Goal: Transaction & Acquisition: Book appointment/travel/reservation

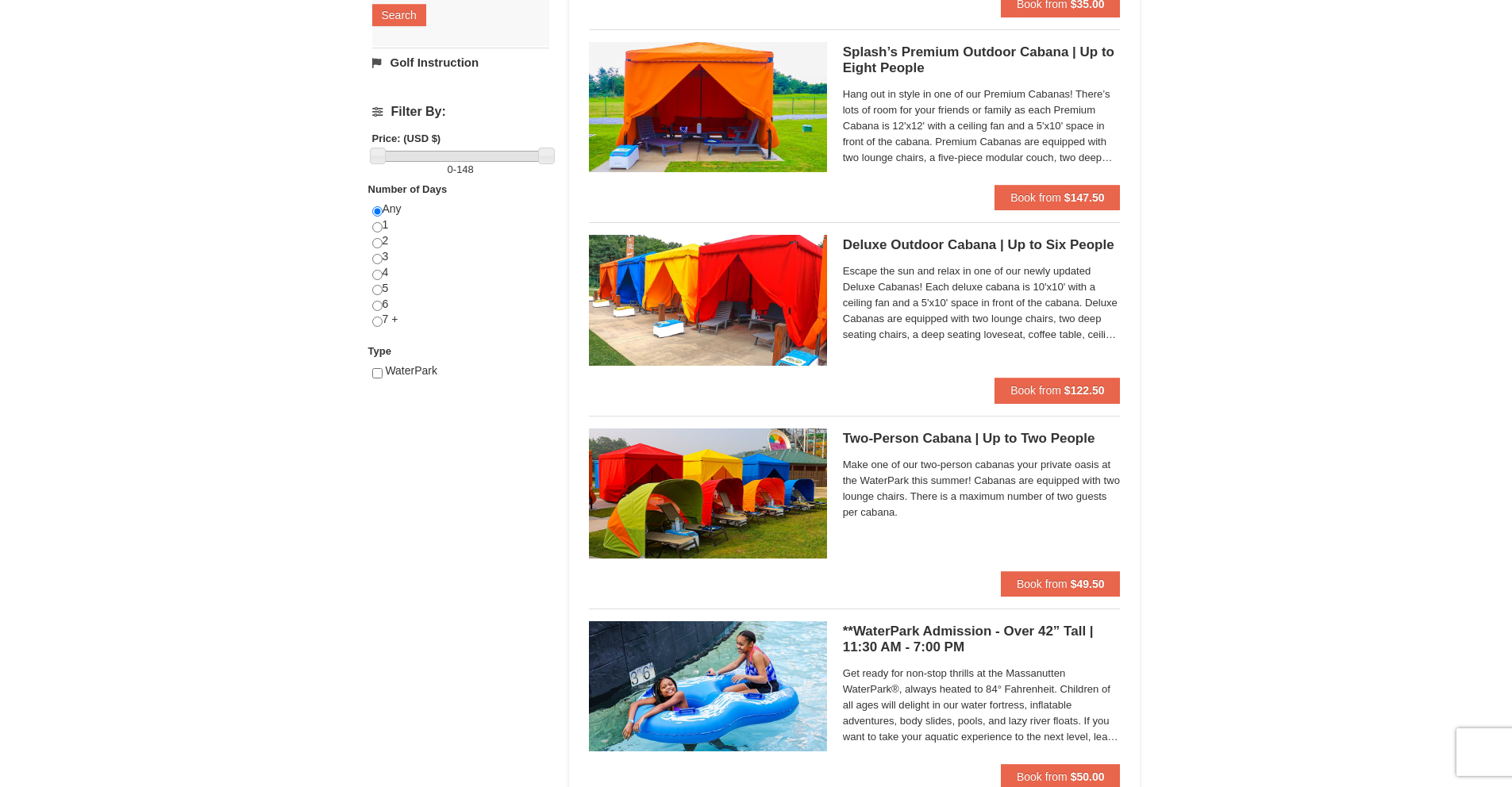
scroll to position [659, 0]
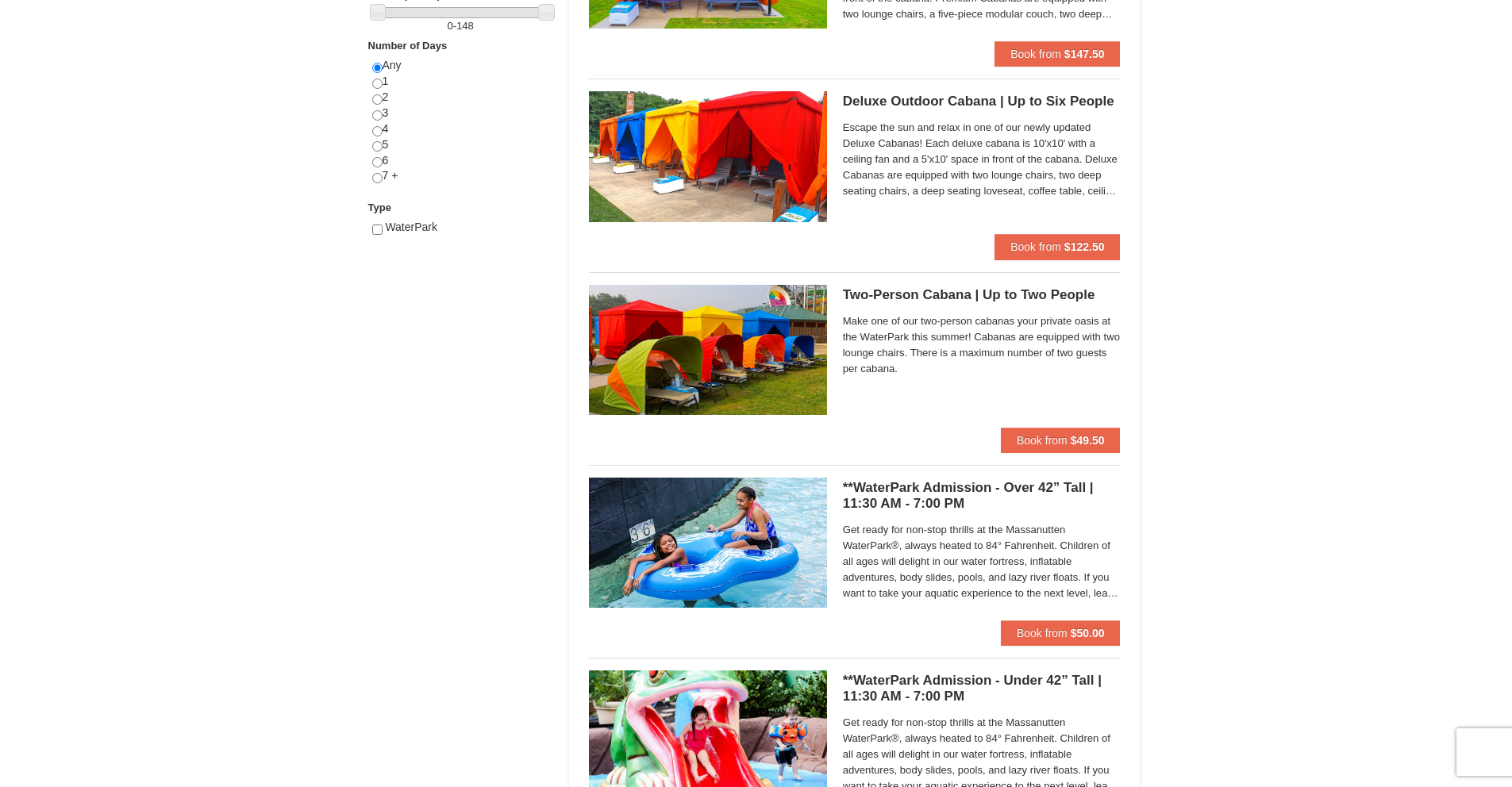
click at [913, 545] on span "Get ready for non-stop thrills at the Massanutten WaterPark®, always heated to …" at bounding box center [982, 562] width 278 height 80
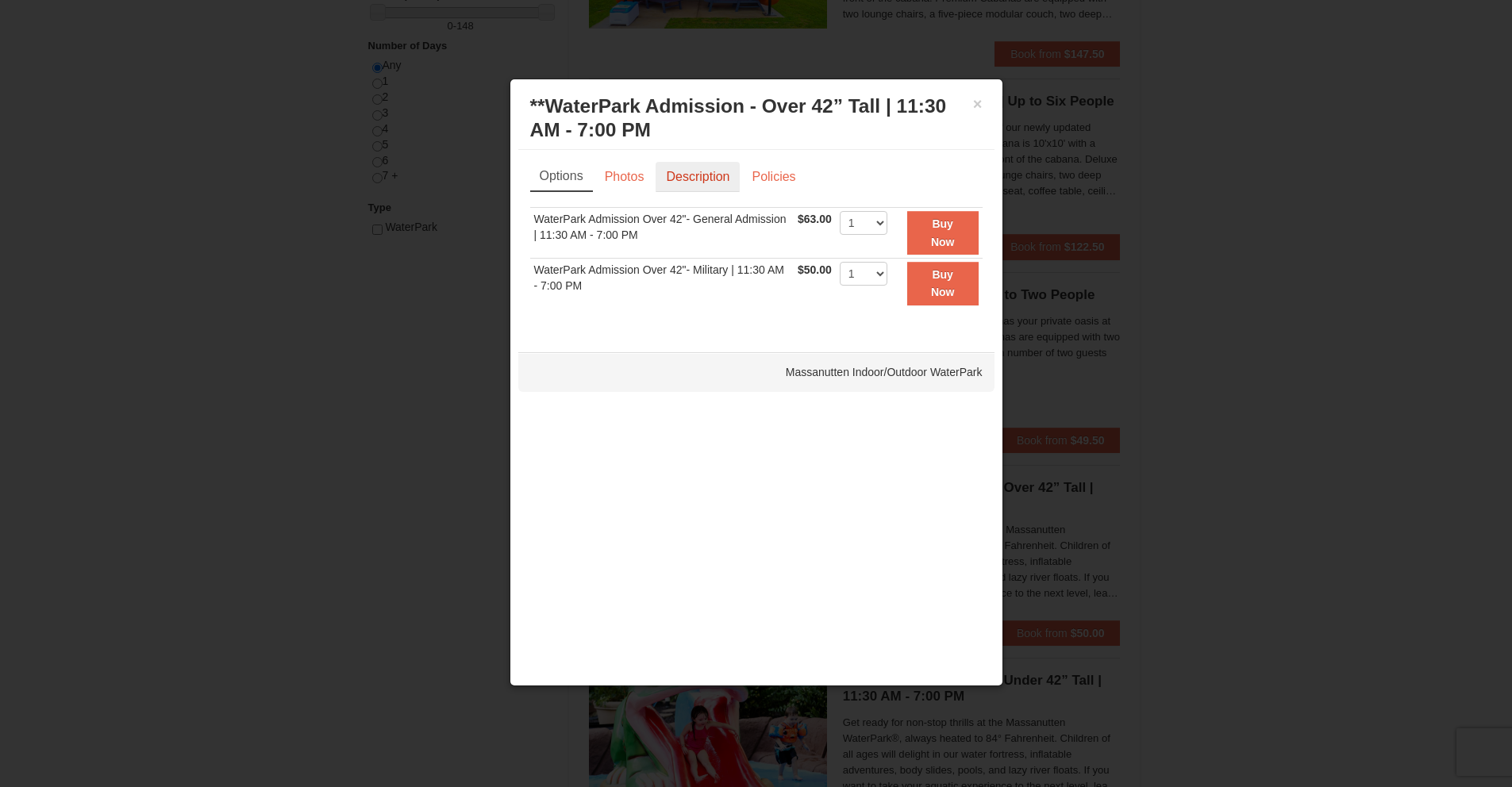
click at [691, 179] on link "Description" at bounding box center [698, 177] width 84 height 30
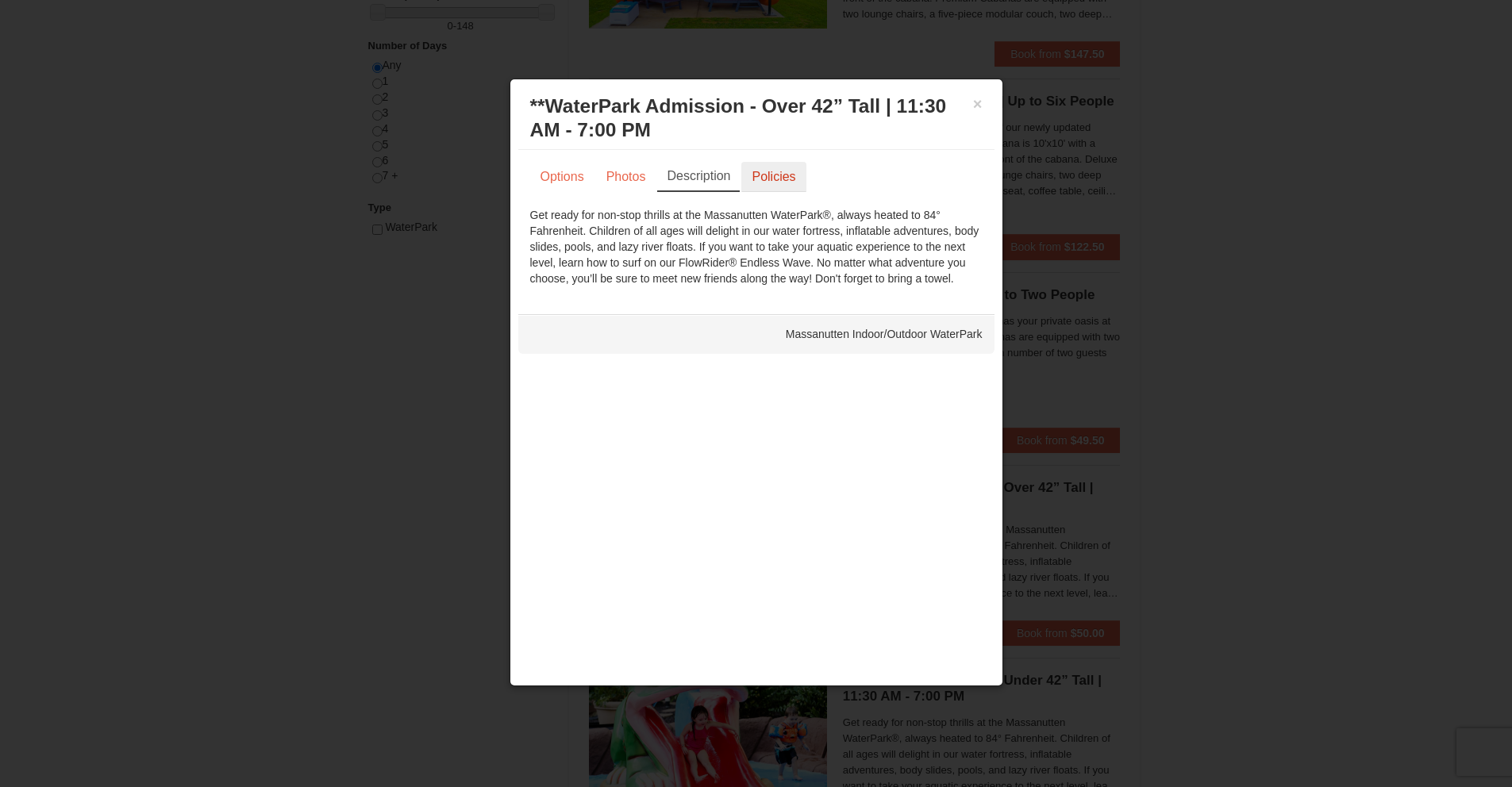
click at [769, 177] on link "Policies" at bounding box center [774, 177] width 64 height 30
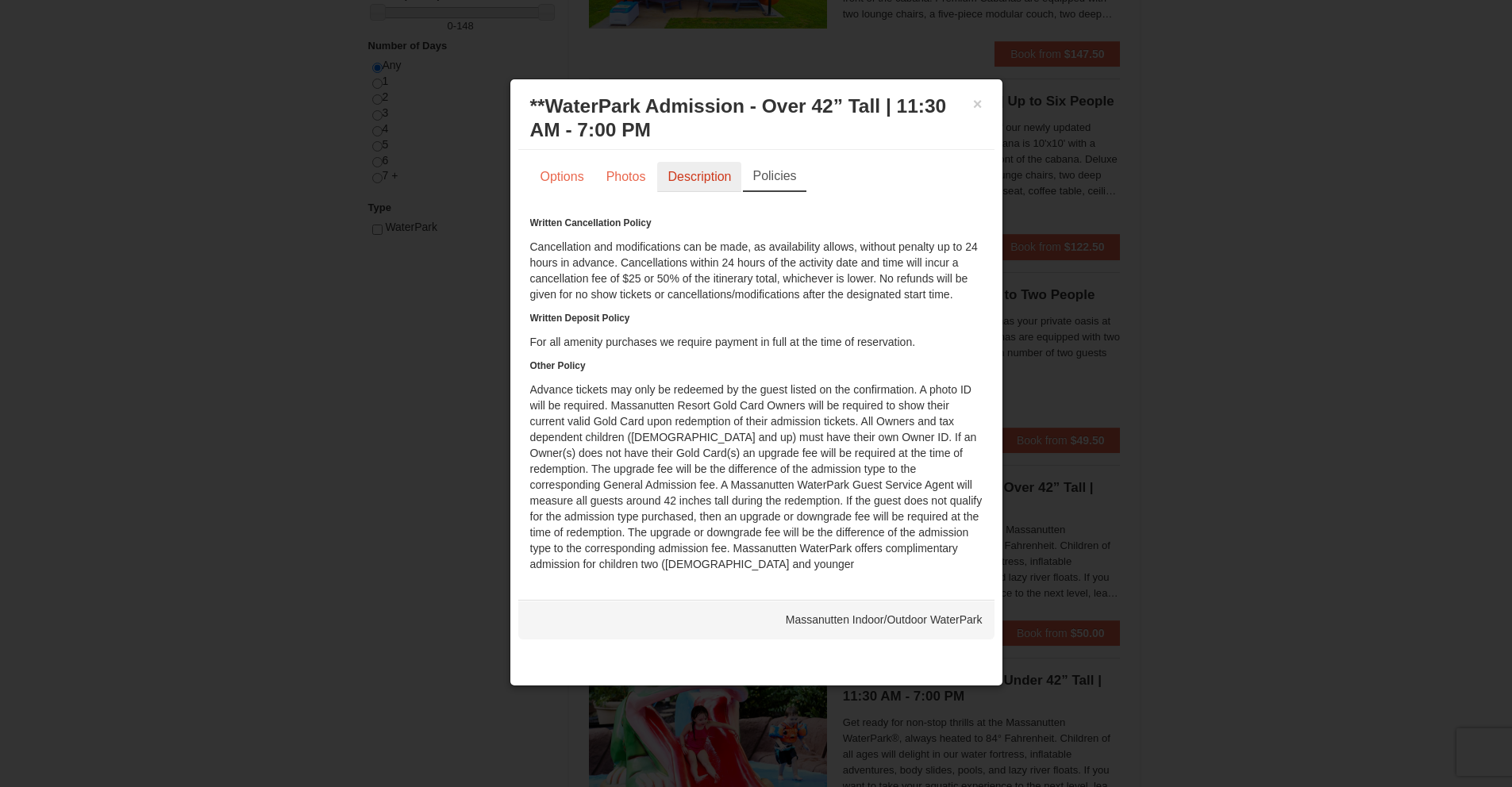
click at [705, 188] on link "Description" at bounding box center [699, 177] width 84 height 30
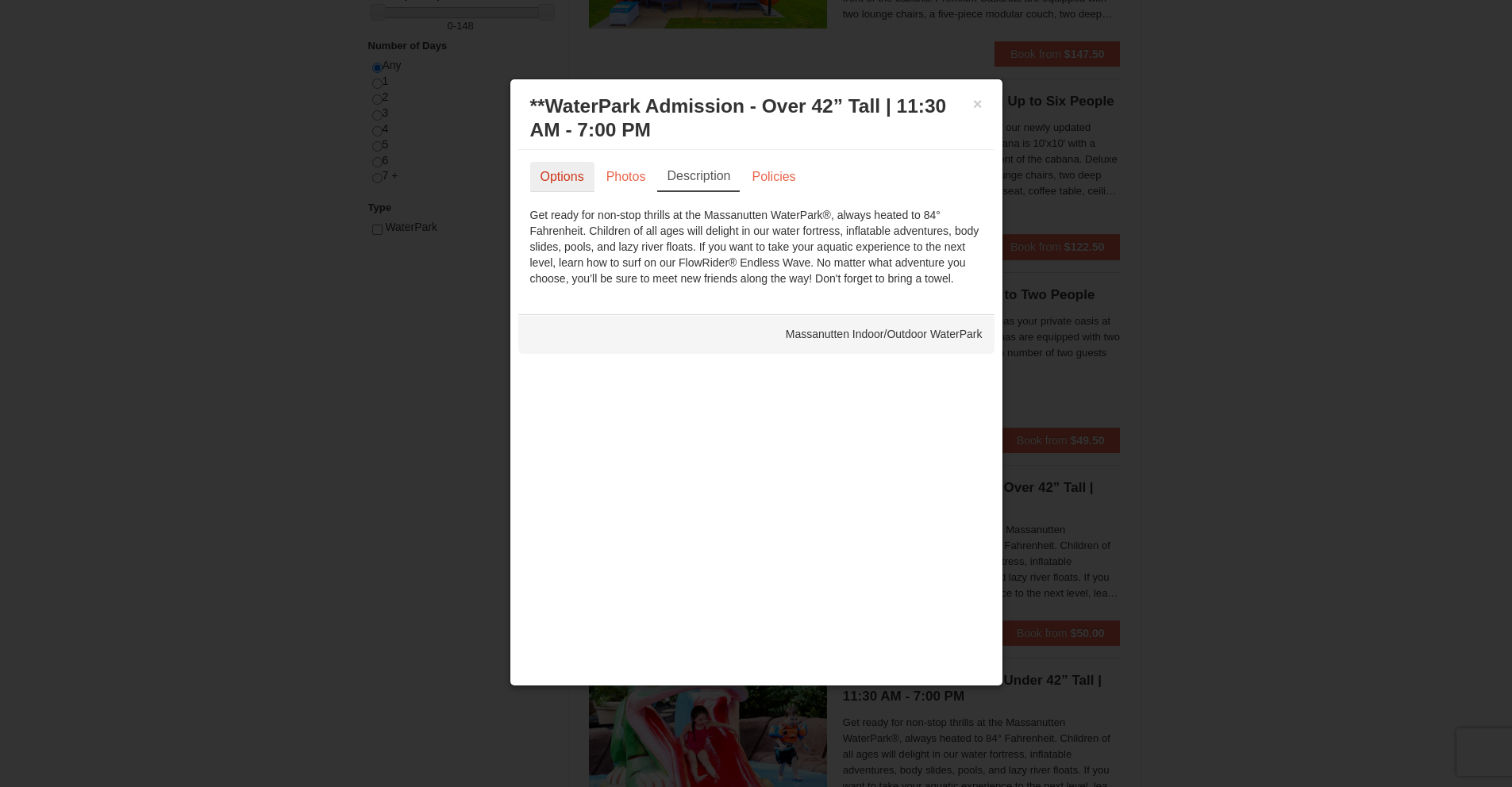
click at [593, 175] on link "Options" at bounding box center [562, 177] width 64 height 30
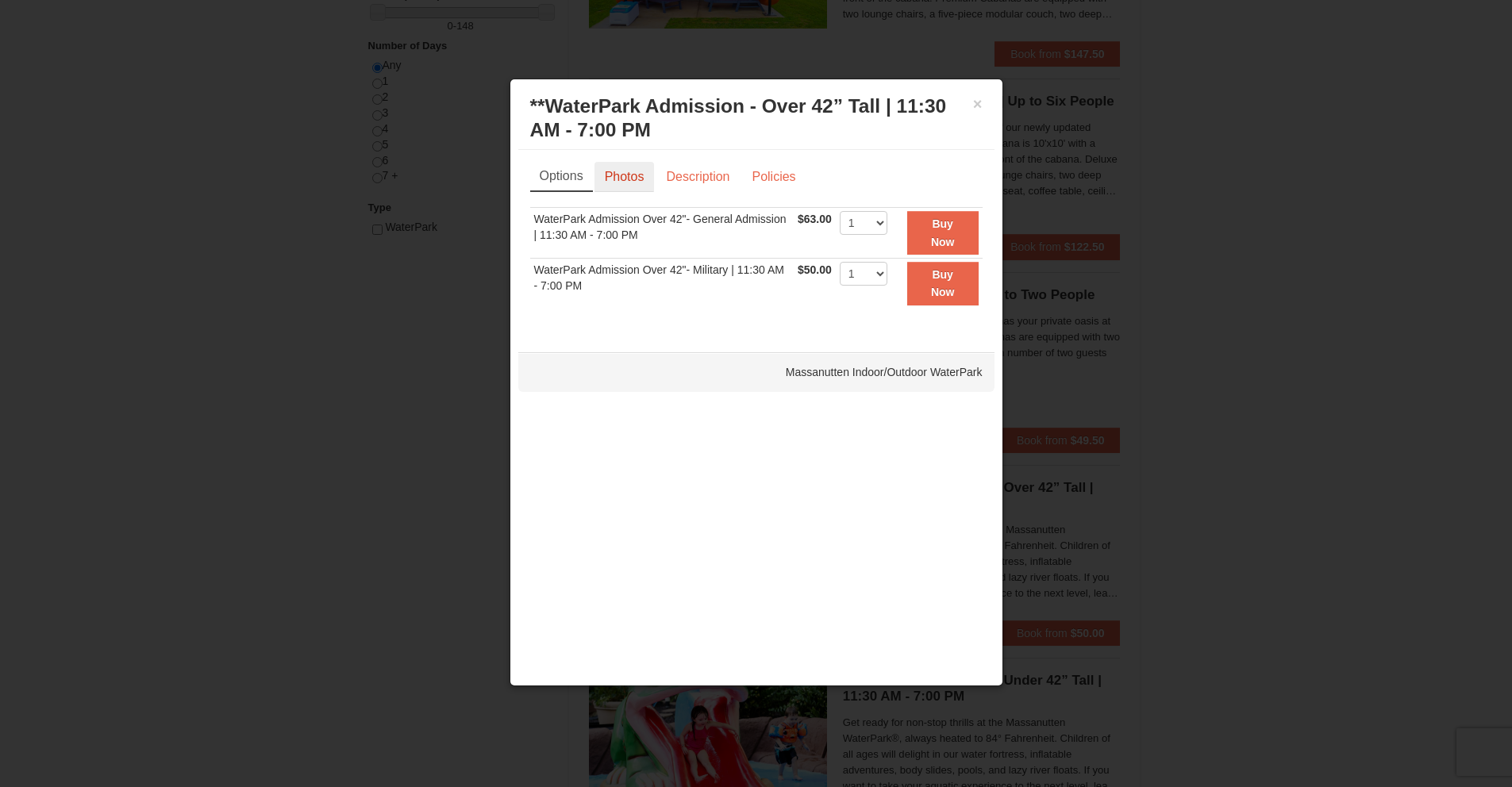
click at [640, 175] on link "Photos" at bounding box center [624, 177] width 60 height 30
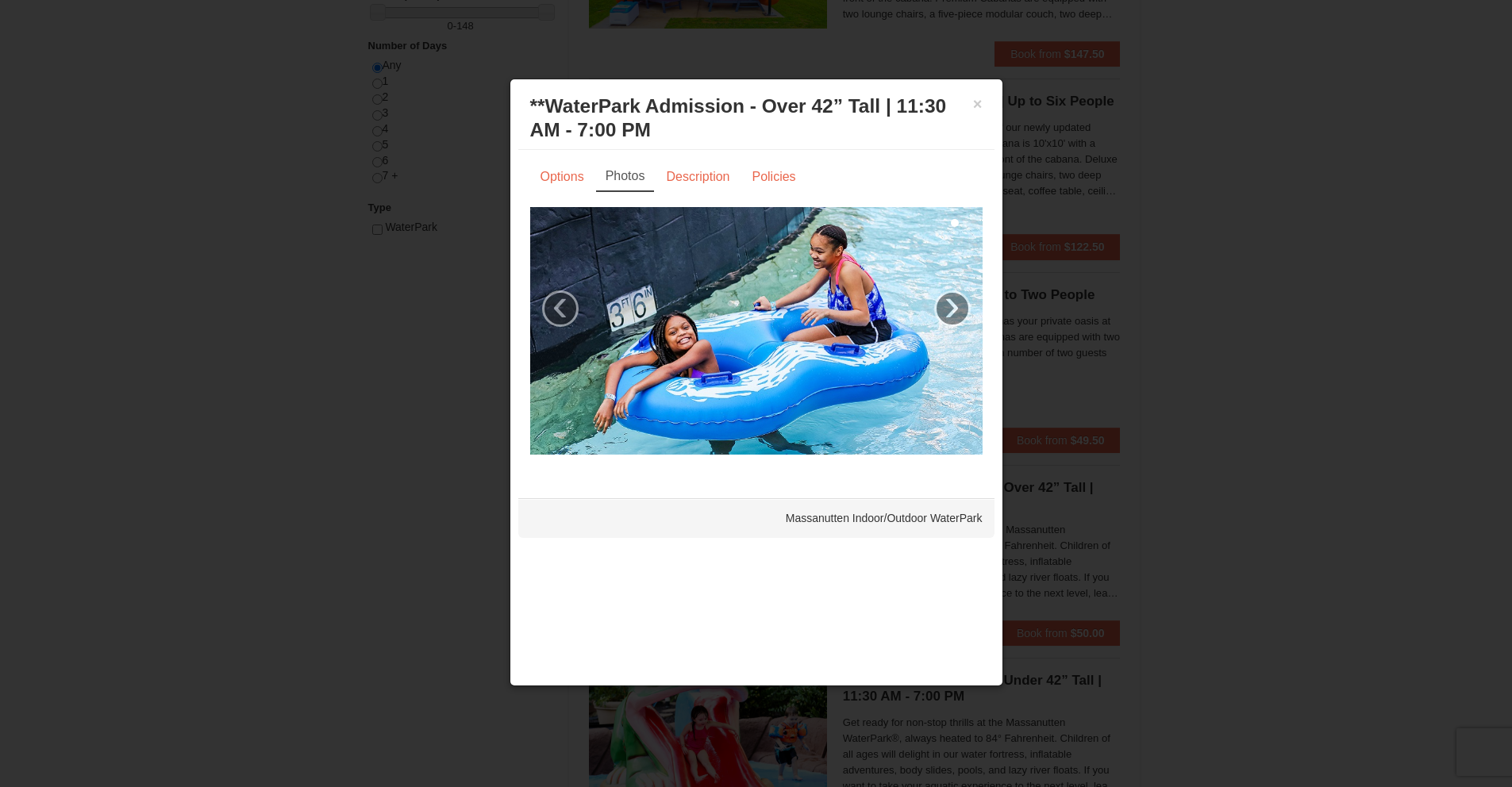
click at [598, 177] on link "Photos" at bounding box center [625, 177] width 58 height 30
click at [578, 179] on link "Options" at bounding box center [562, 177] width 64 height 30
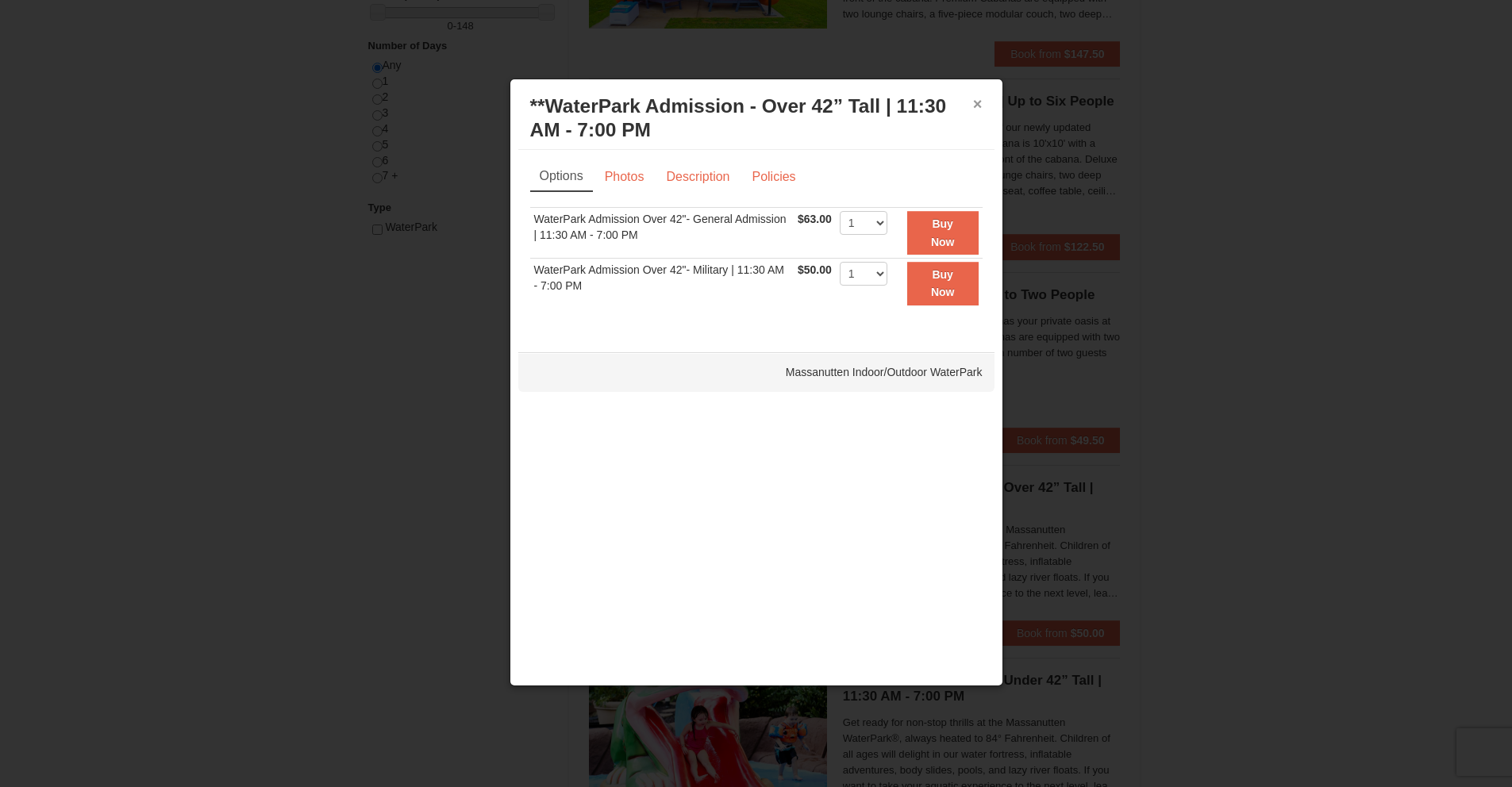
click at [973, 111] on button "×" at bounding box center [978, 104] width 9 height 16
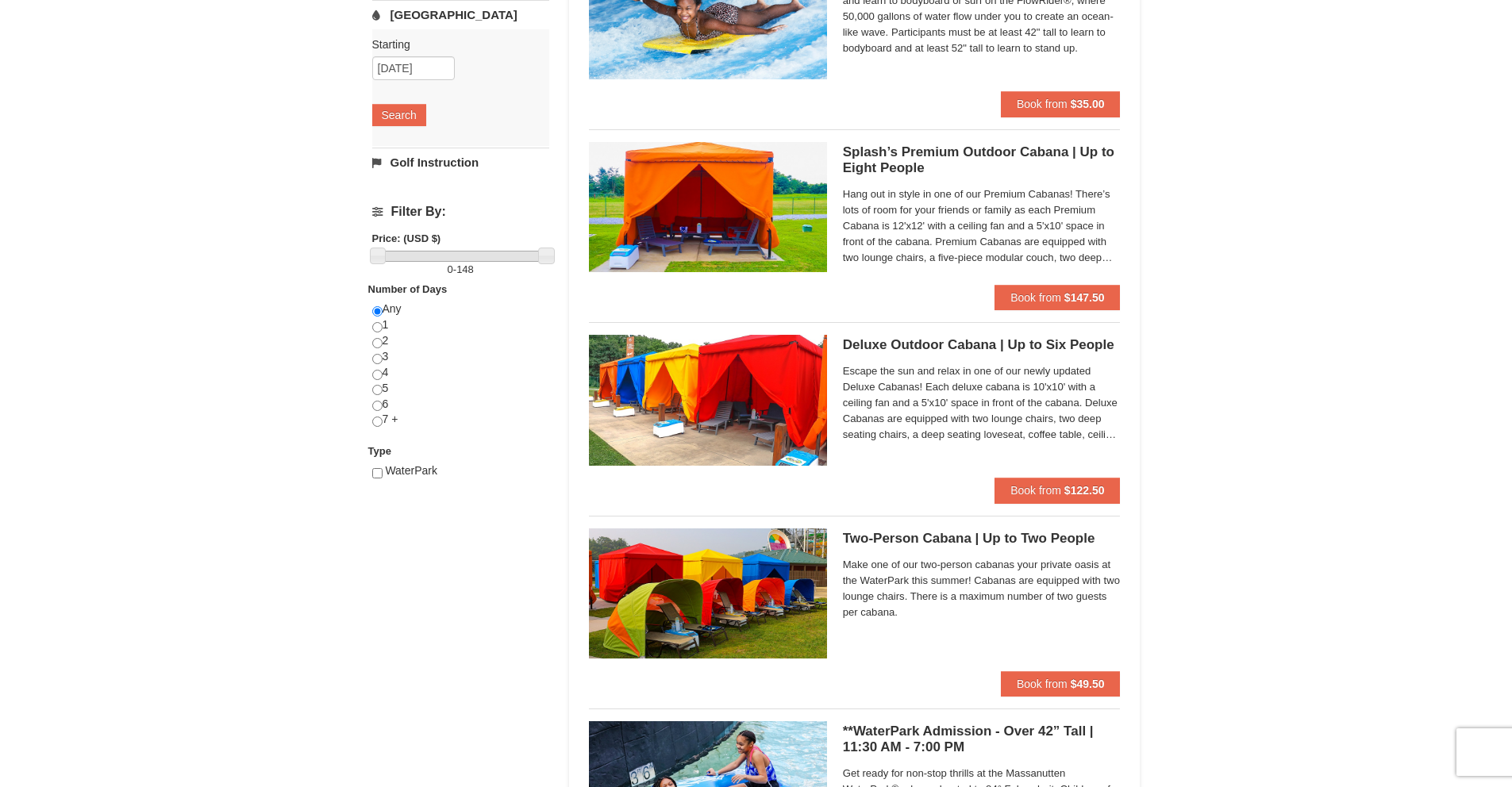
scroll to position [0, 0]
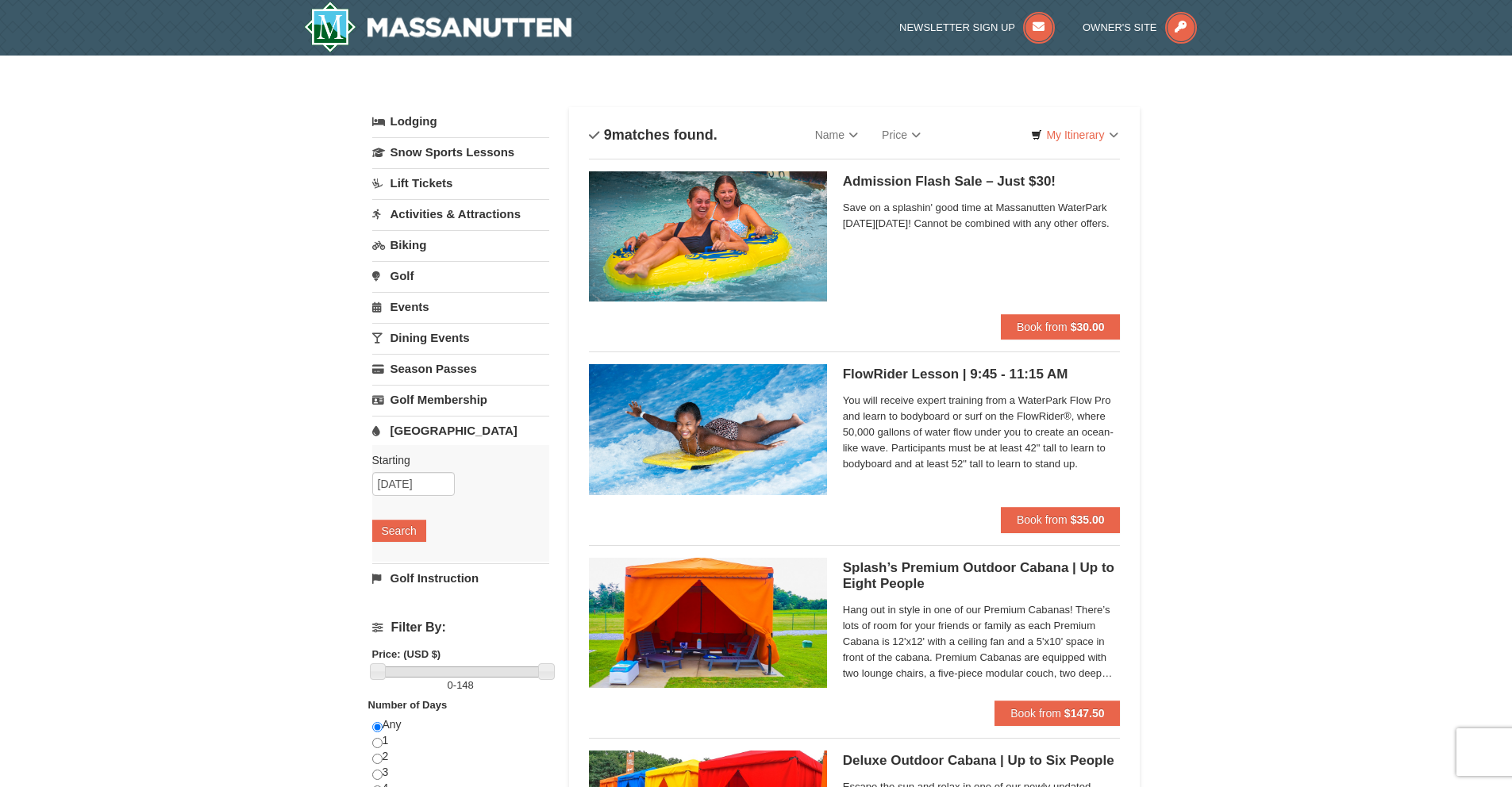
click at [709, 219] on img at bounding box center [708, 237] width 238 height 130
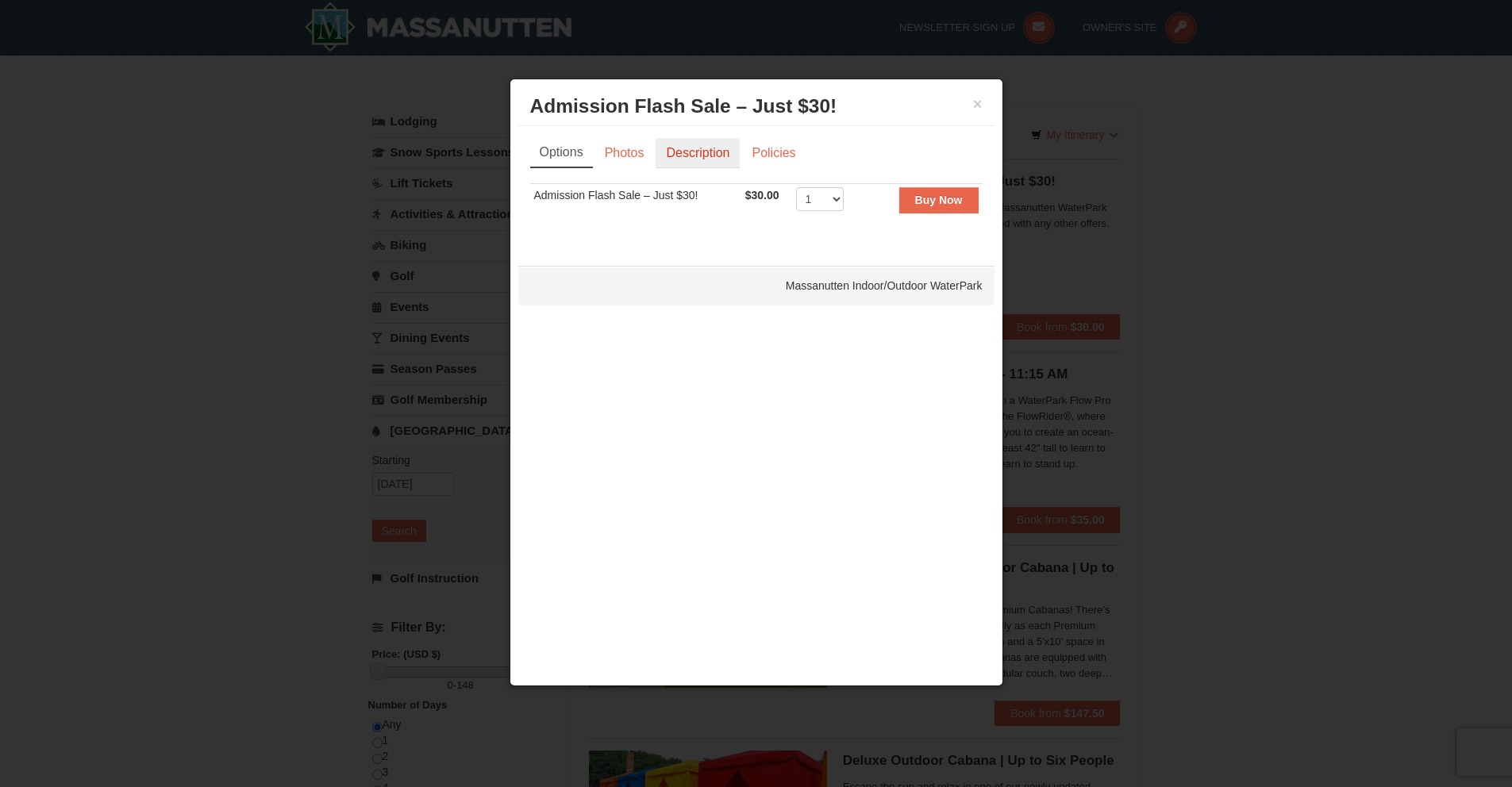
click at [676, 160] on link "Description" at bounding box center [698, 153] width 84 height 30
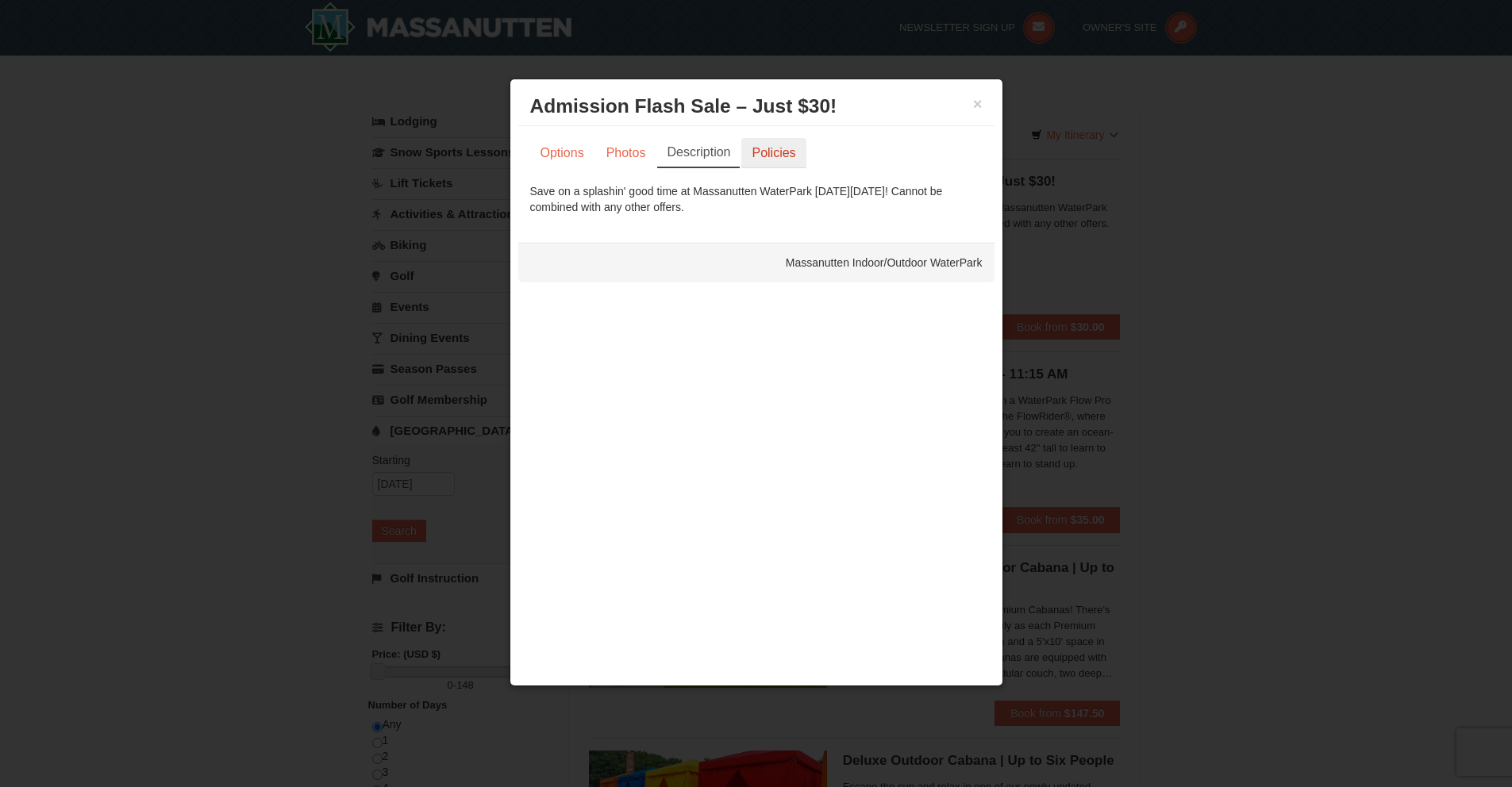
click at [781, 162] on link "Policies" at bounding box center [774, 153] width 64 height 30
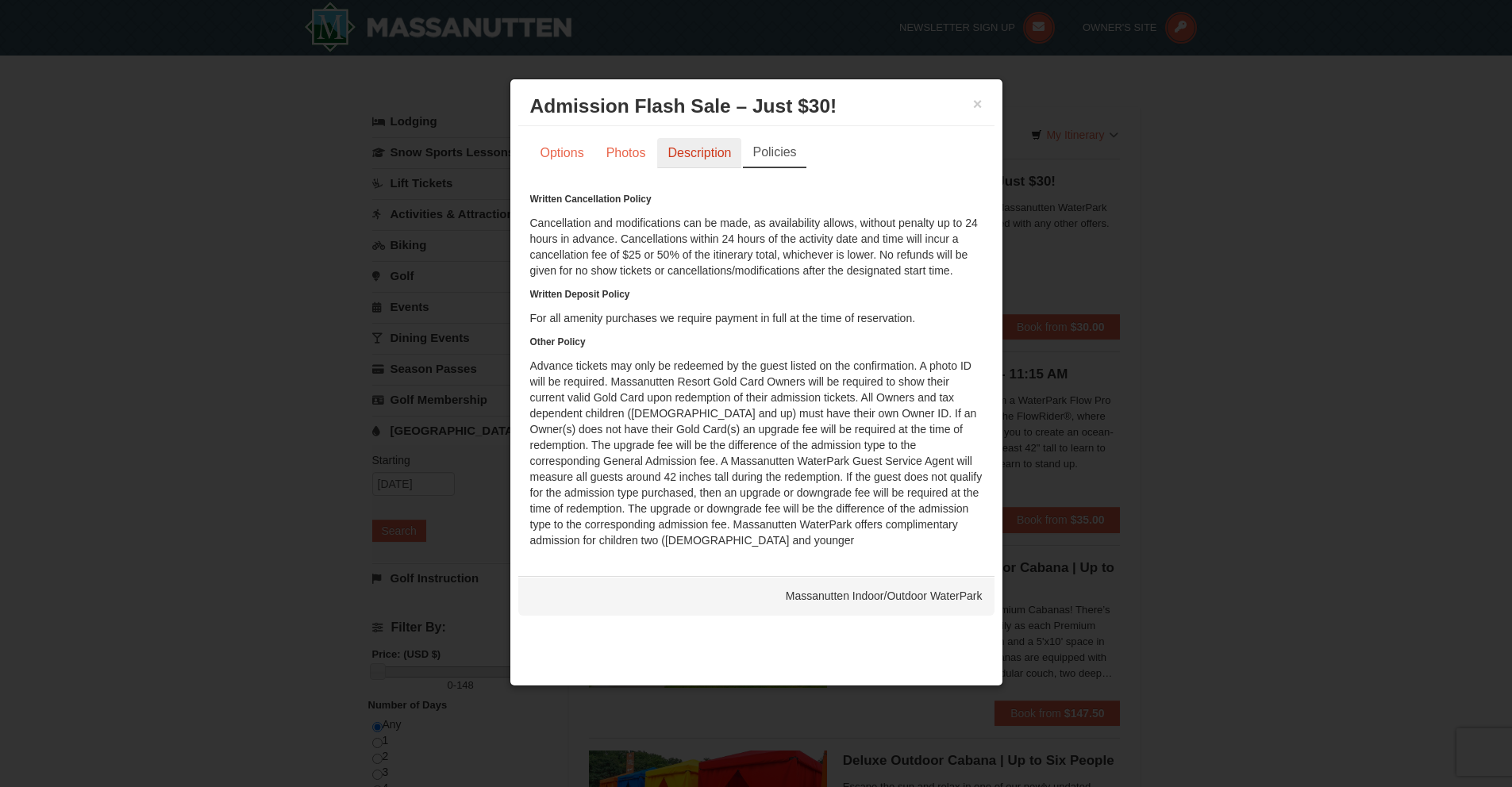
click at [685, 161] on link "Description" at bounding box center [699, 153] width 84 height 30
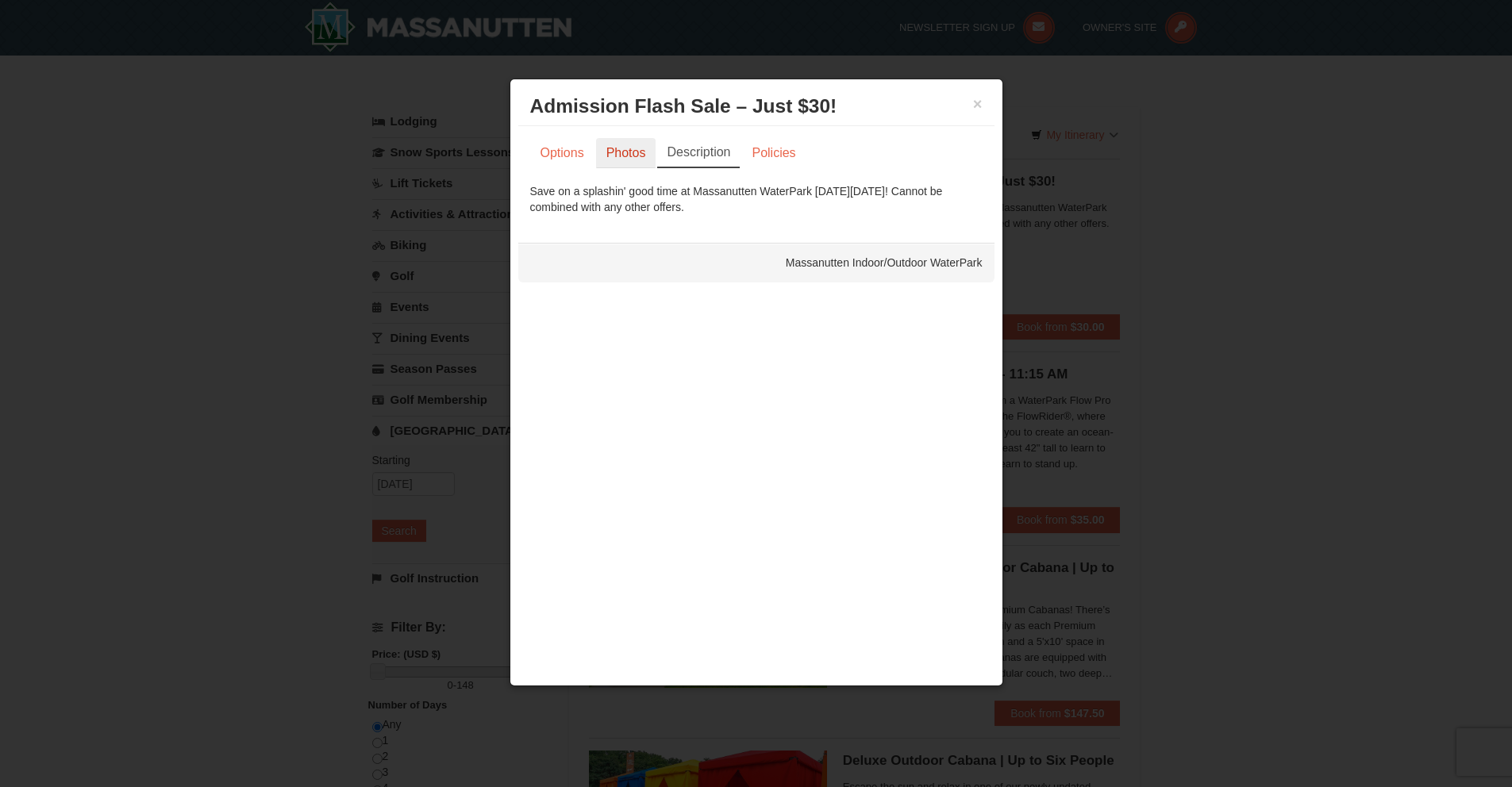
click at [630, 155] on link "Photos" at bounding box center [626, 153] width 60 height 30
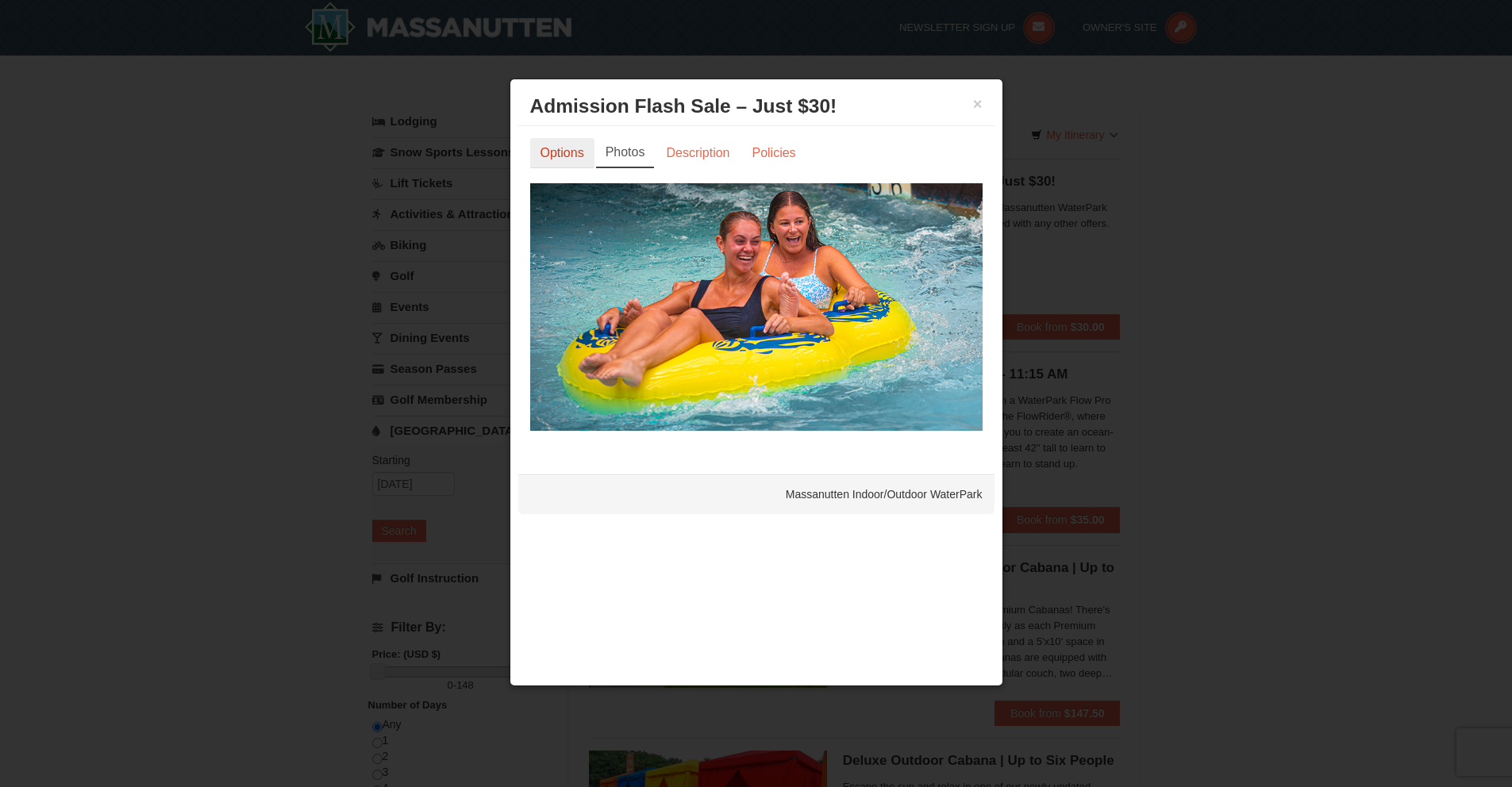
click at [557, 151] on link "Options" at bounding box center [562, 153] width 64 height 30
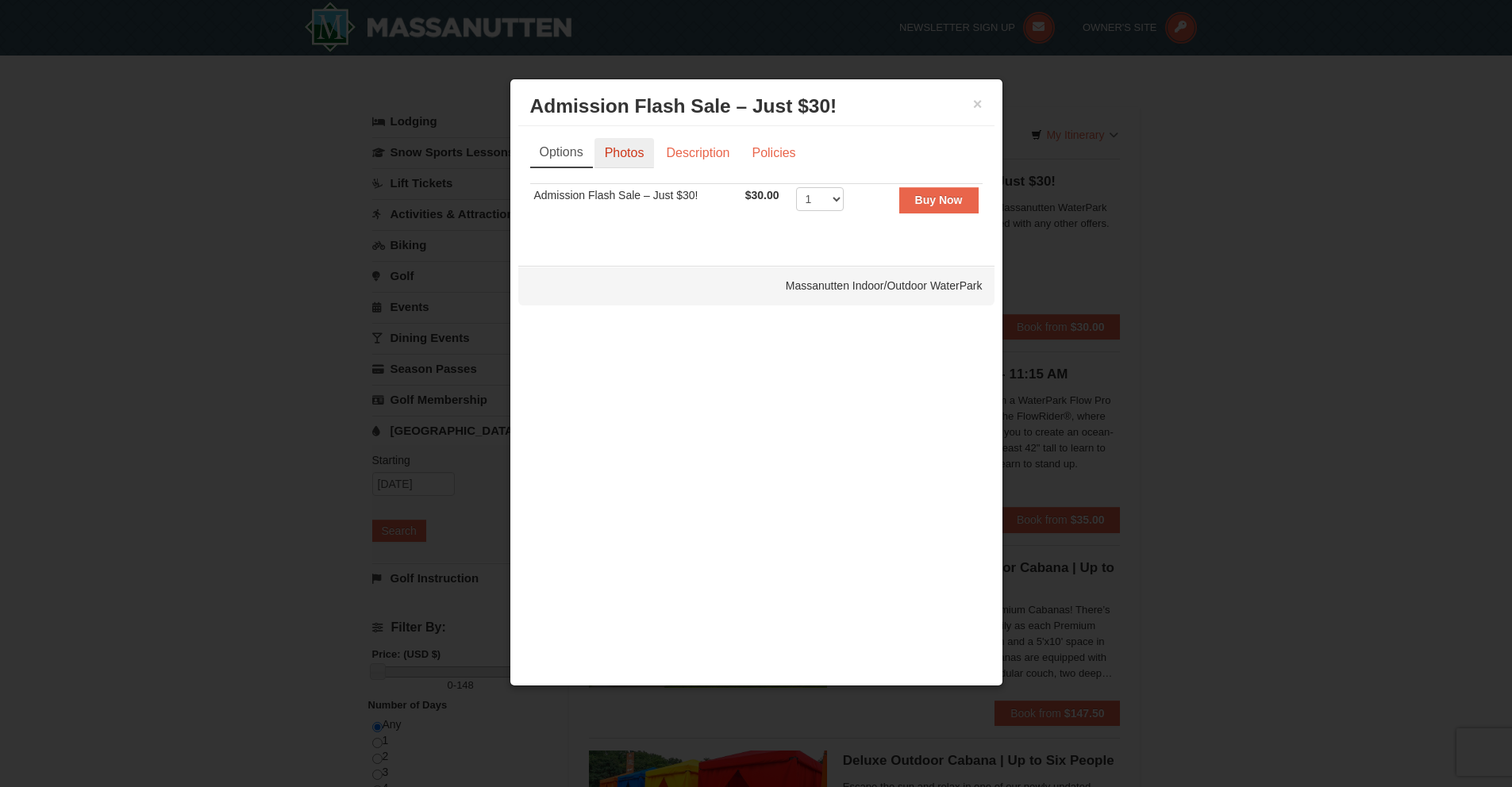
click at [620, 149] on link "Photos" at bounding box center [624, 153] width 60 height 30
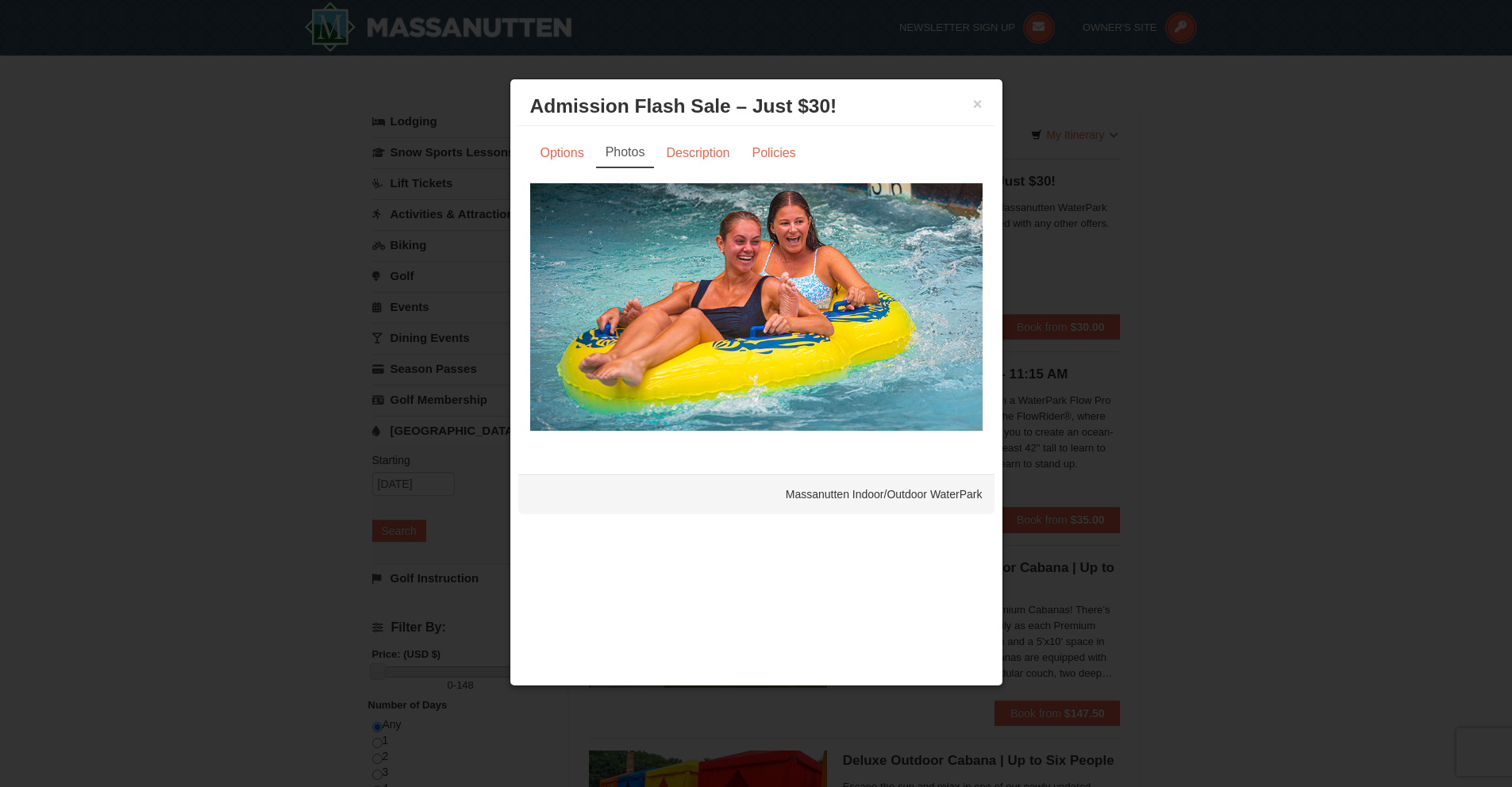
drag, startPoint x: 756, startPoint y: 298, endPoint x: 742, endPoint y: 277, distance: 25.2
click at [756, 298] on img at bounding box center [756, 307] width 453 height 248
click at [552, 143] on link "Options" at bounding box center [562, 153] width 64 height 30
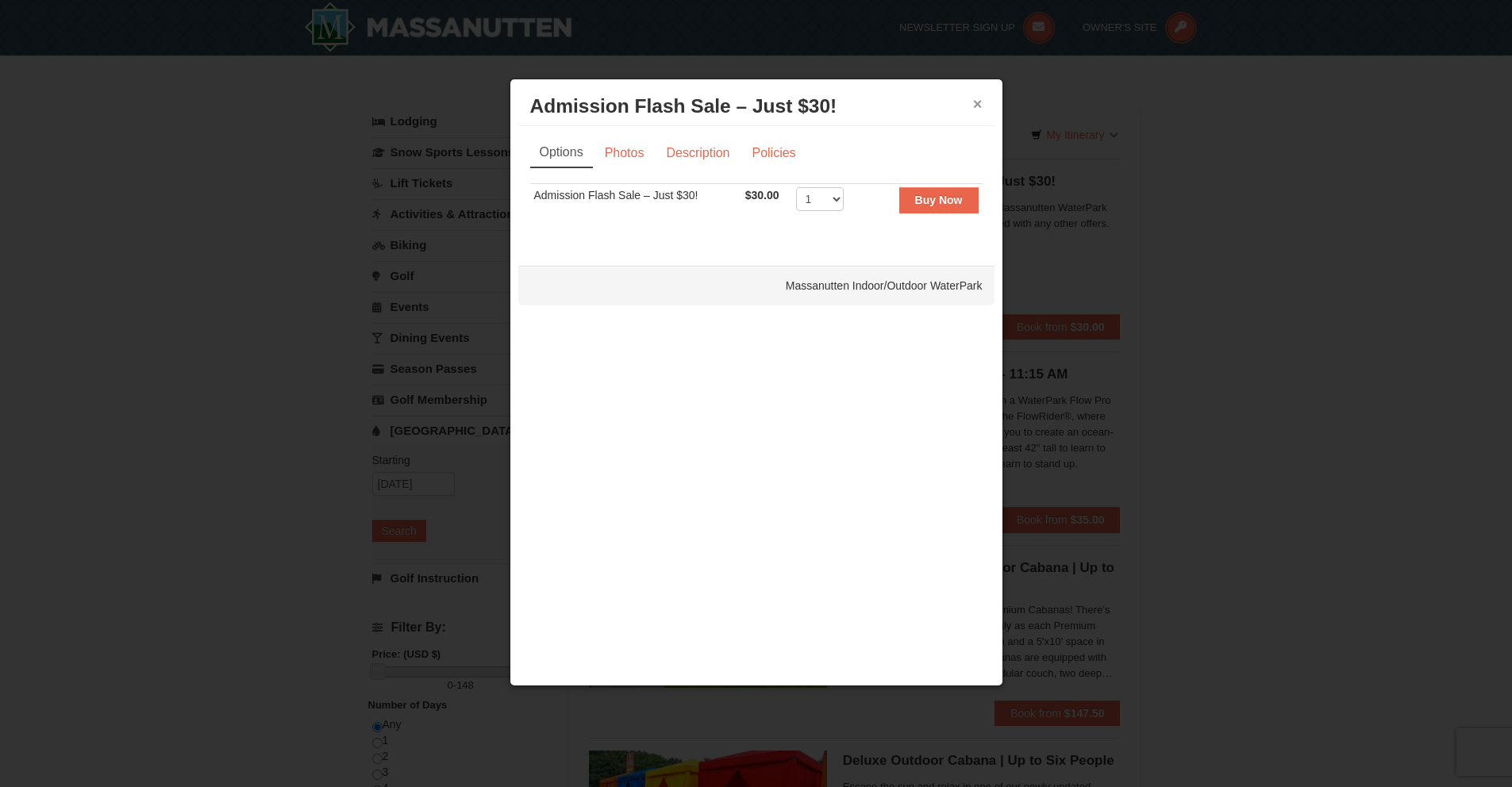
click at [980, 111] on button "×" at bounding box center [978, 104] width 9 height 16
